Goal: Find specific page/section: Find specific page/section

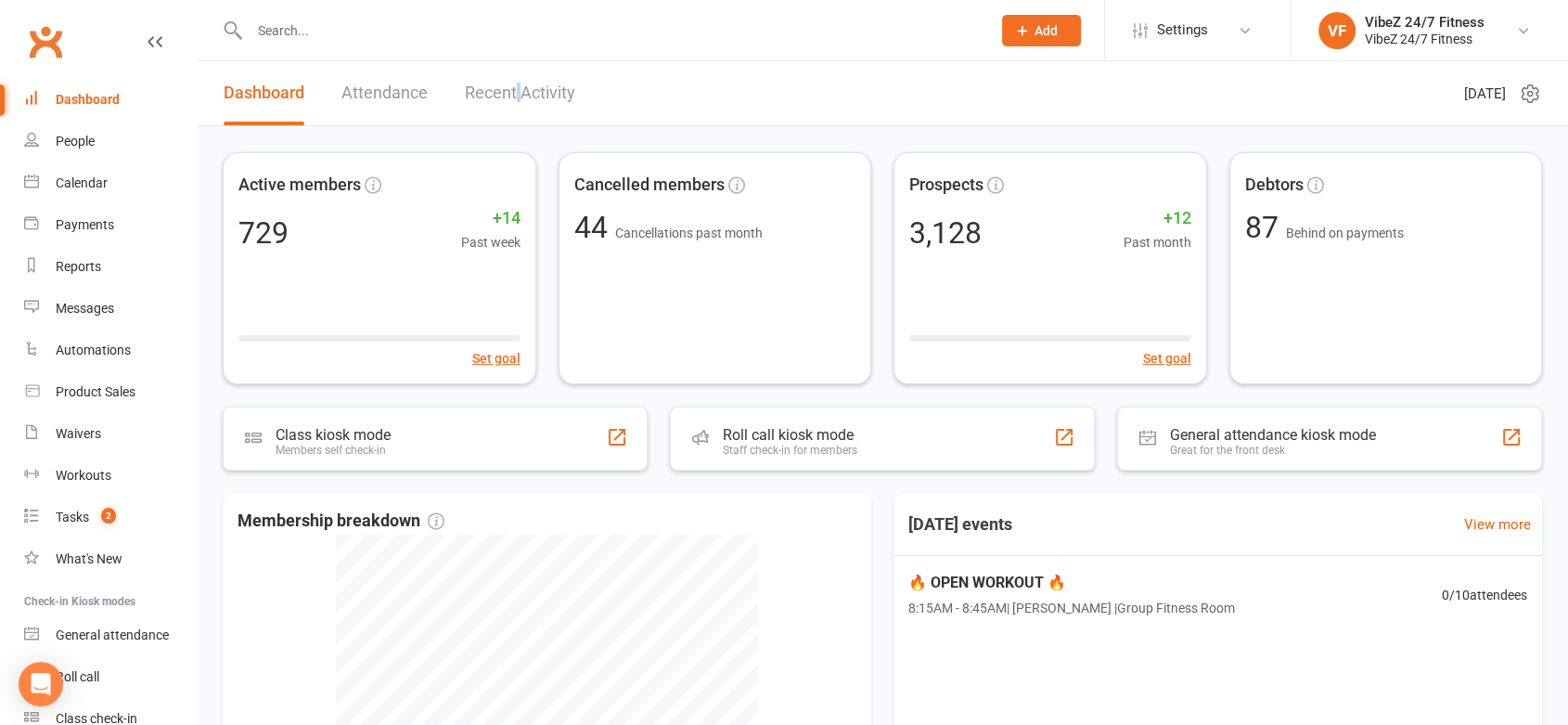
click at [519, 110] on link "Recent Activity" at bounding box center [520, 93] width 111 height 64
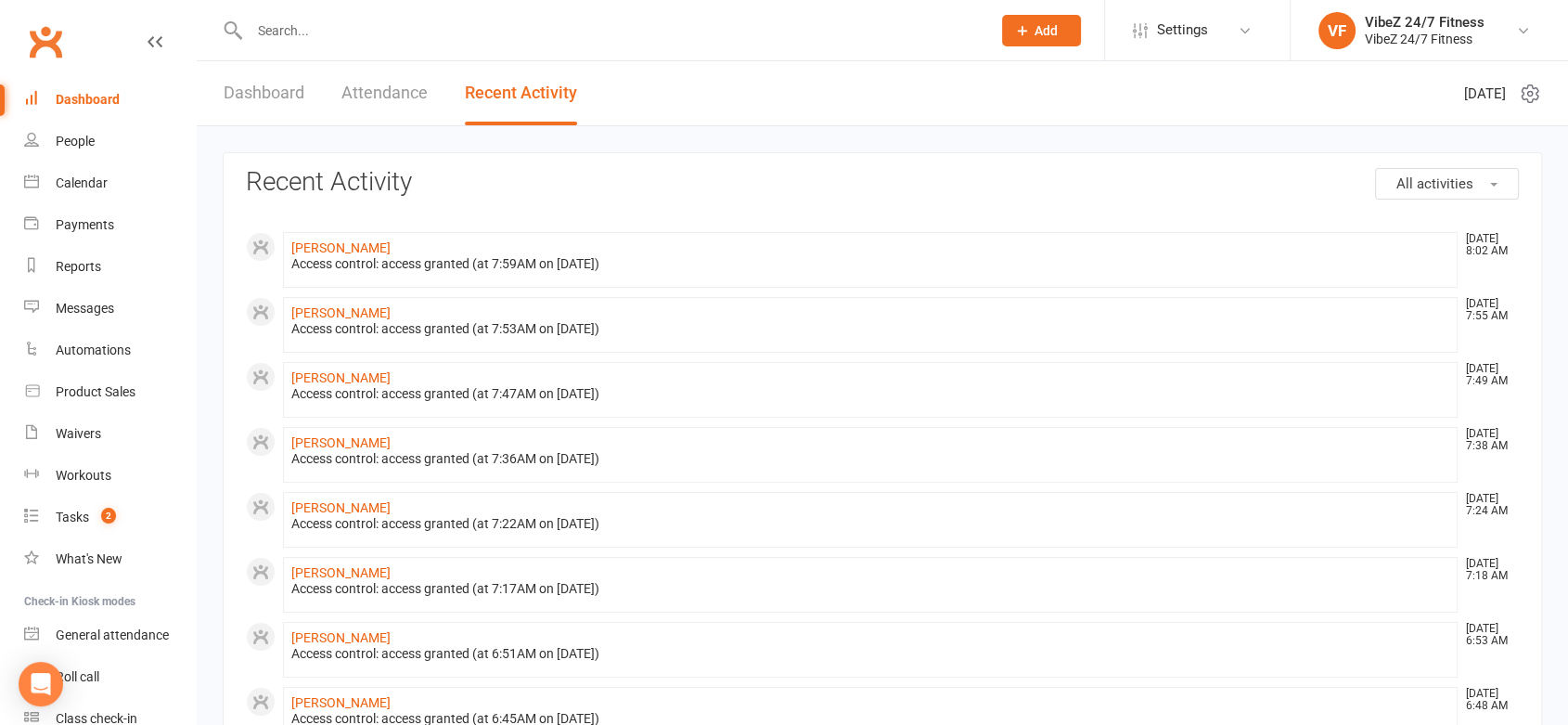
click at [512, 94] on link "Recent Activity" at bounding box center [521, 93] width 112 height 64
click at [244, 96] on link "Dashboard" at bounding box center [264, 93] width 81 height 64
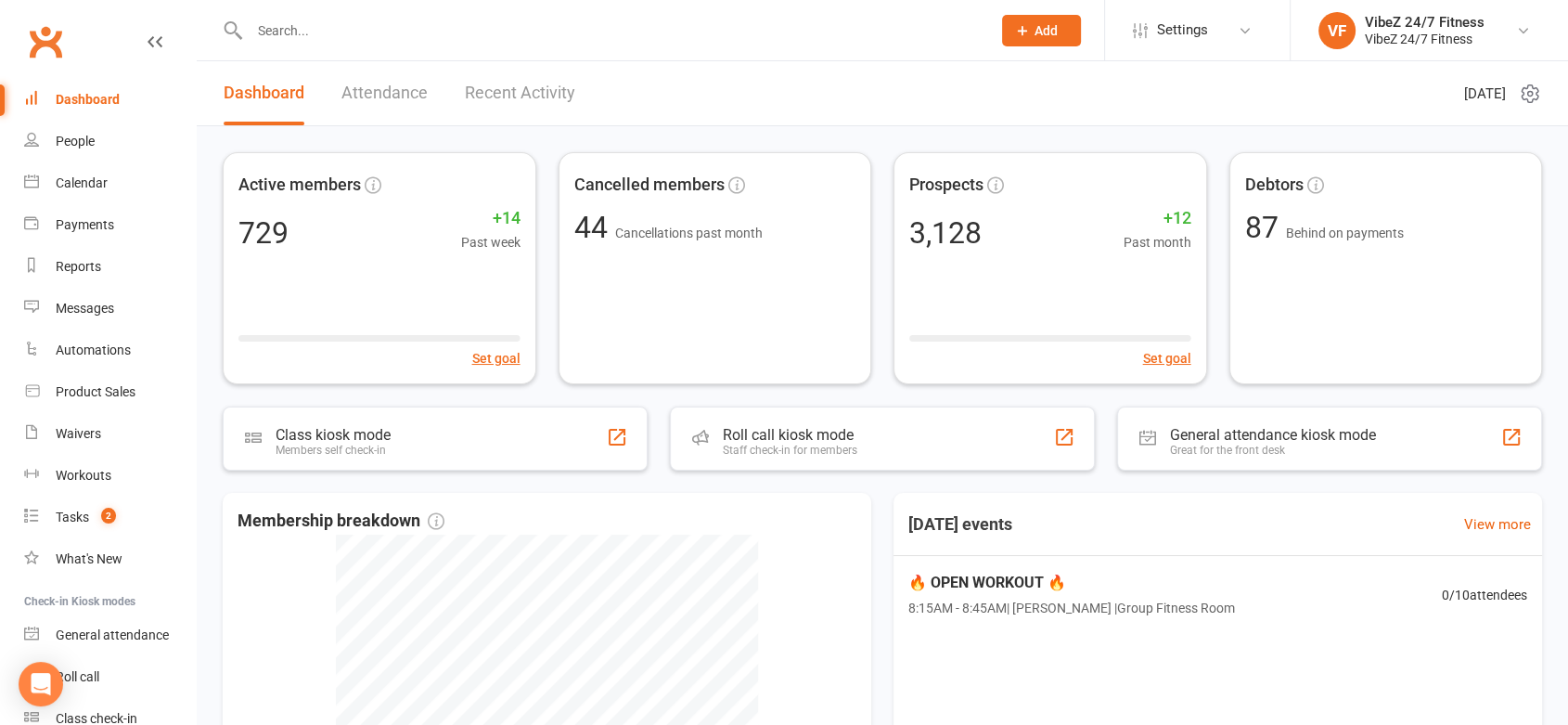
click at [389, 91] on link "Attendance" at bounding box center [385, 93] width 87 height 64
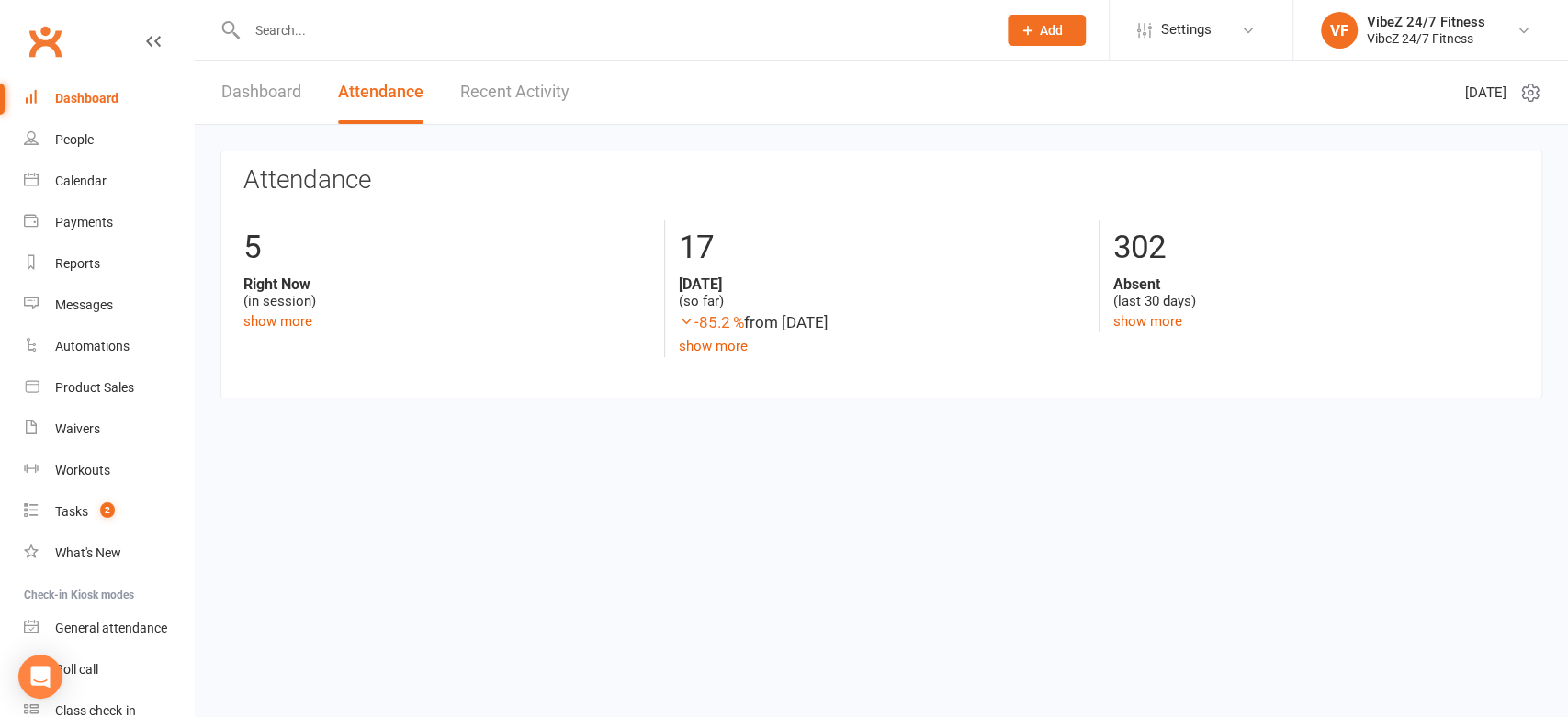
click at [566, 86] on link "Recent Activity" at bounding box center [515, 92] width 109 height 64
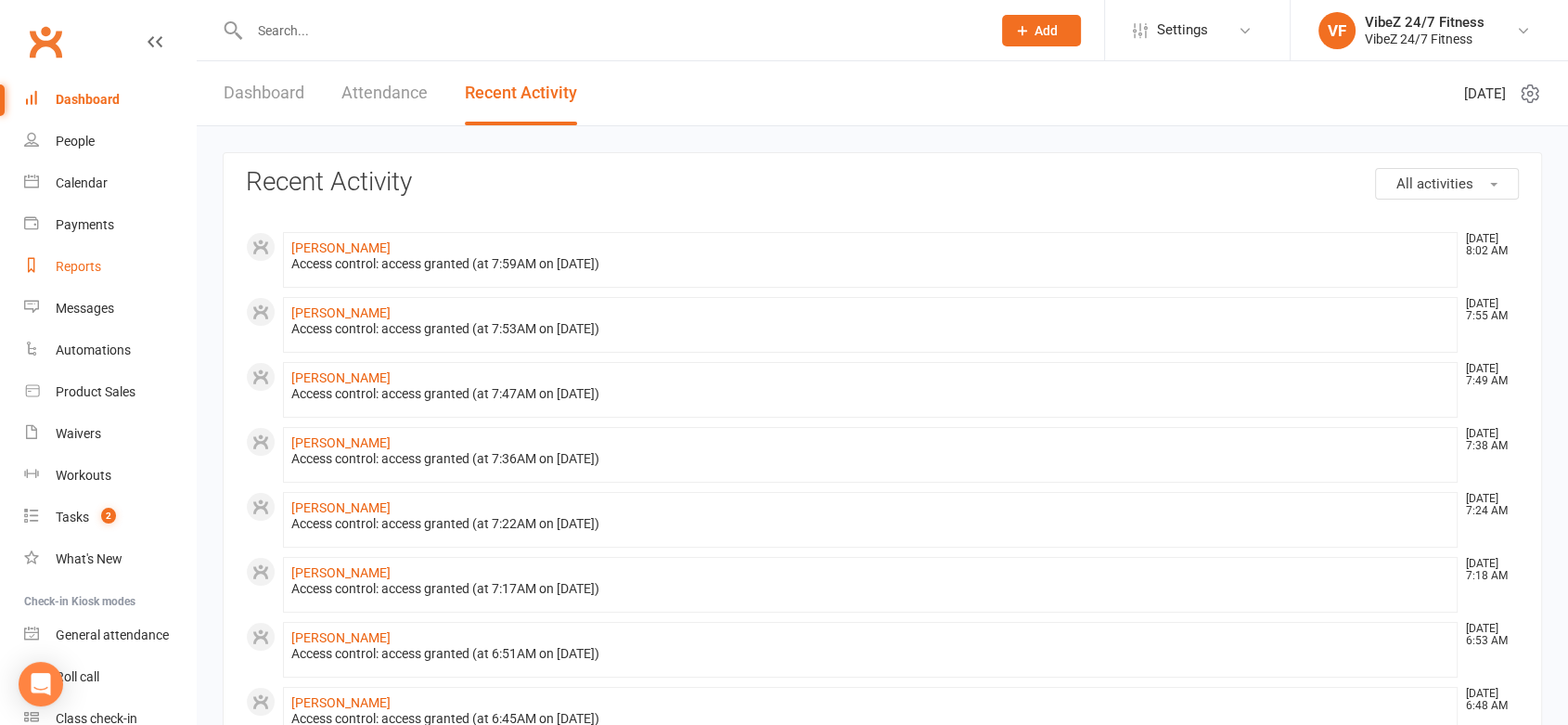
click at [88, 259] on div "Reports" at bounding box center [78, 265] width 45 height 14
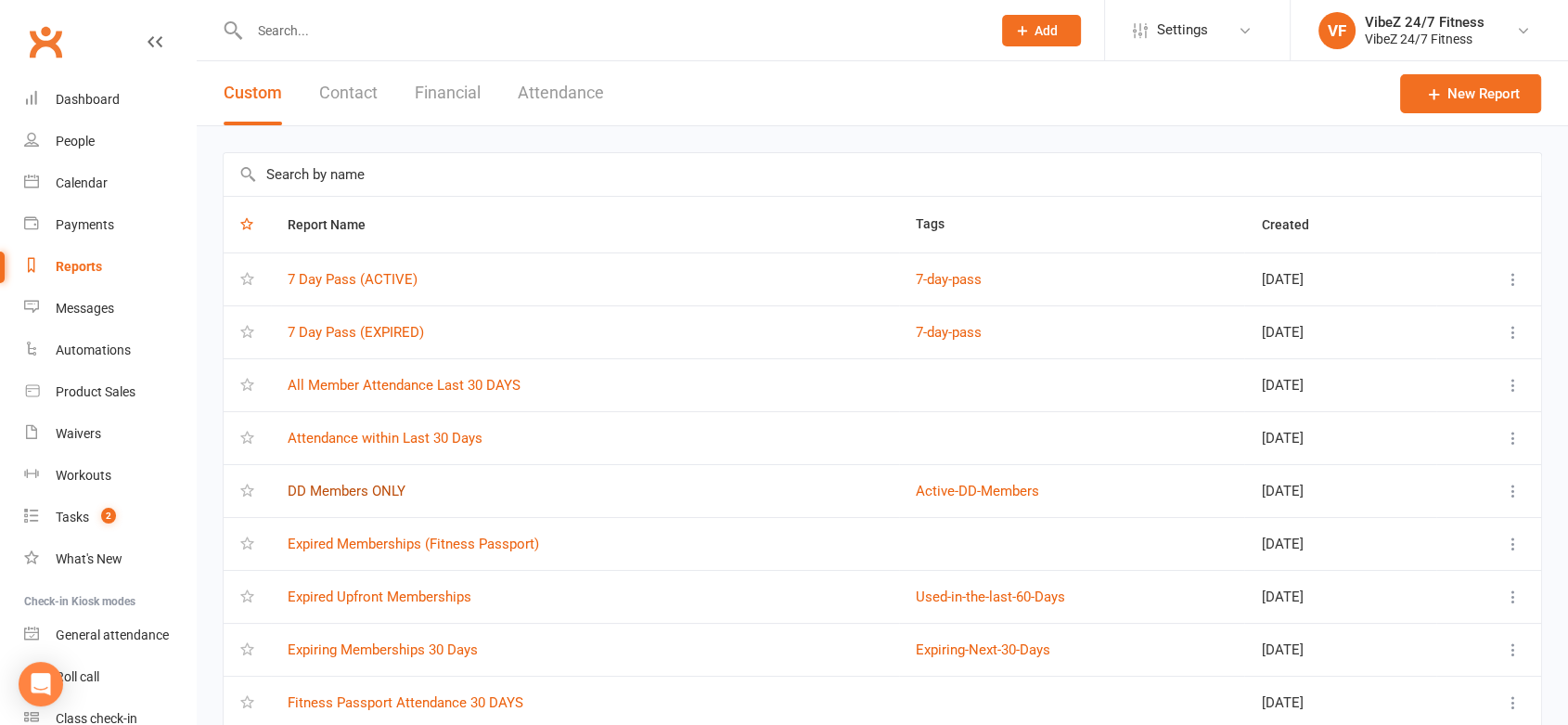
click at [333, 483] on link "DD Members ONLY" at bounding box center [346, 490] width 118 height 16
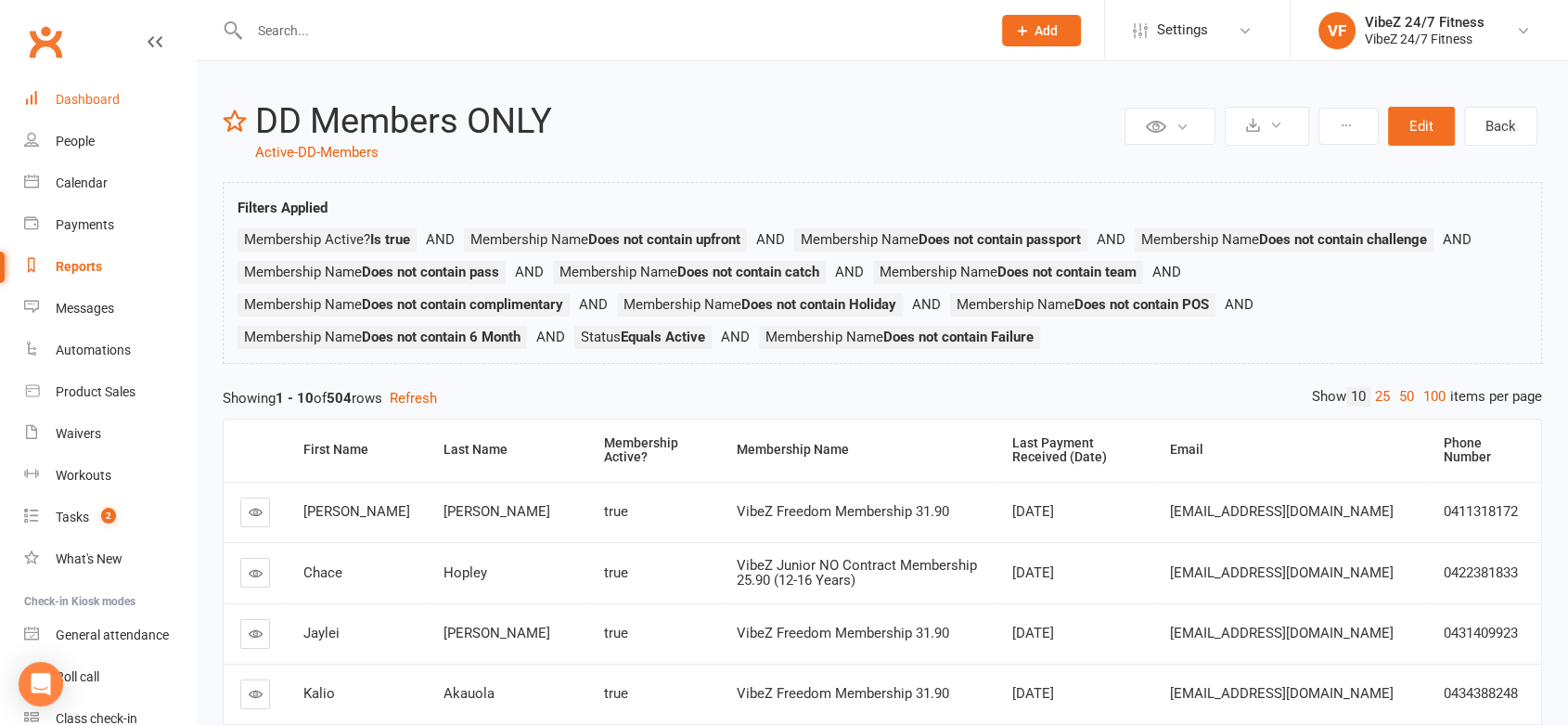
click at [69, 102] on div "Dashboard" at bounding box center [87, 99] width 64 height 14
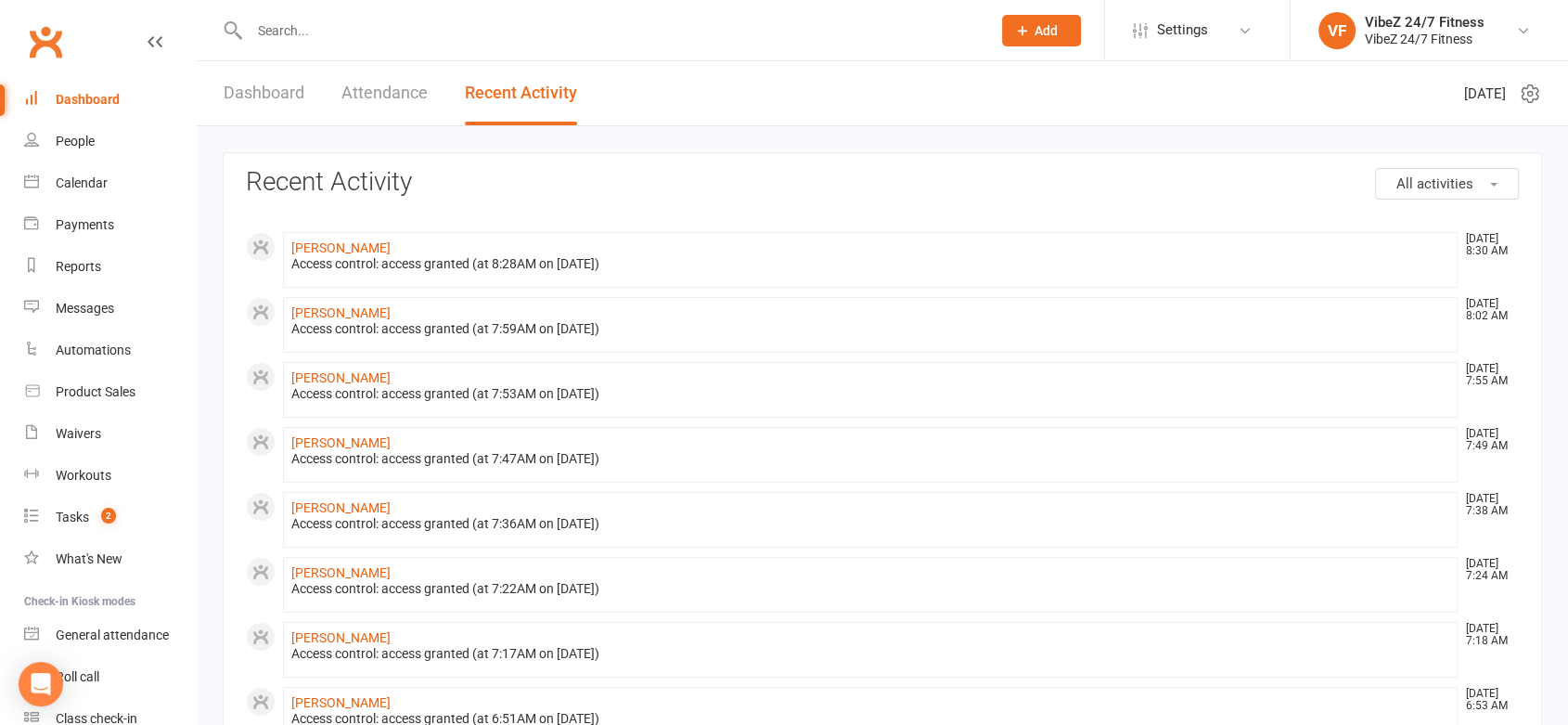
click at [274, 94] on link "Dashboard" at bounding box center [264, 93] width 81 height 64
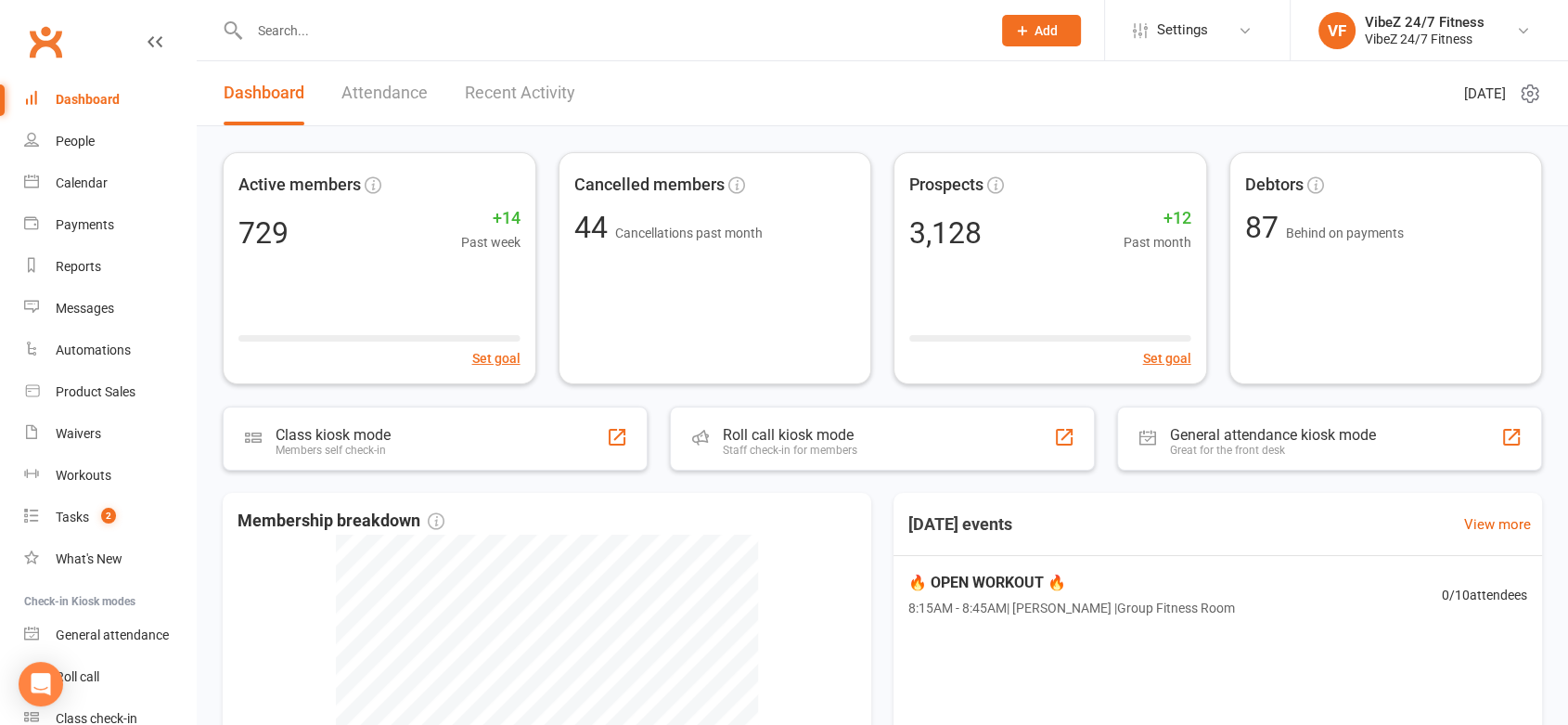
click at [503, 90] on link "Recent Activity" at bounding box center [520, 93] width 111 height 64
